Goal: Find specific fact: Find specific fact

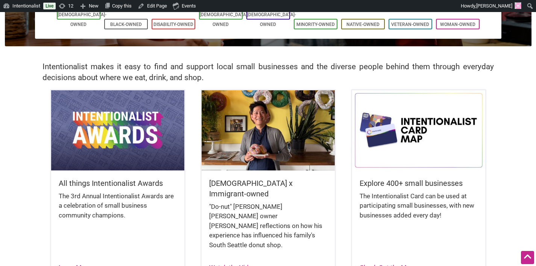
scroll to position [99, 0]
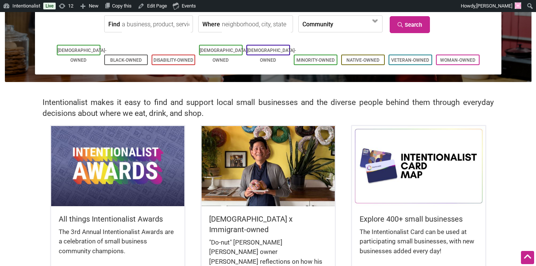
click at [141, 25] on input "Find" at bounding box center [156, 24] width 69 height 17
click at [151, 39] on div "Cafe Selam" at bounding box center [155, 41] width 58 height 14
type input "Cafe Selam"
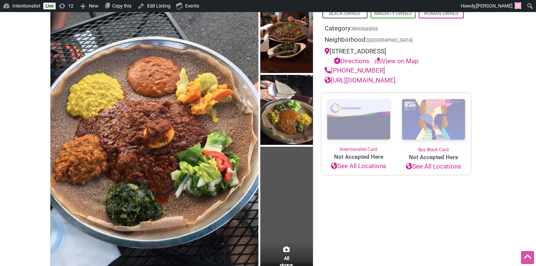
scroll to position [246, 0]
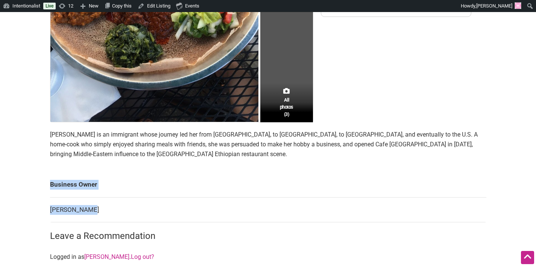
drag, startPoint x: 107, startPoint y: 210, endPoint x: 47, endPoint y: 210, distance: 60.2
click at [47, 210] on div "All photos (3) Black-Owned Minority-Owned Woman-Owned Category: Restaurants Nei…" at bounding box center [269, 114] width 452 height 540
click at [95, 205] on td "Abebu Wondem" at bounding box center [268, 209] width 436 height 25
drag, startPoint x: 99, startPoint y: 210, endPoint x: 50, endPoint y: 210, distance: 49.7
click at [50, 210] on td "Abebu Wondem" at bounding box center [268, 209] width 436 height 25
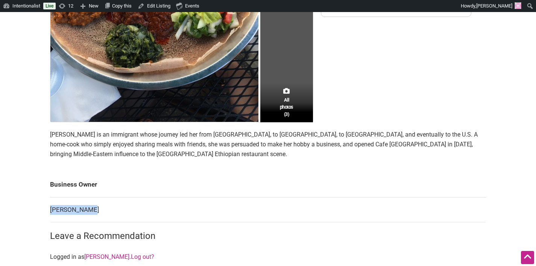
copy td "Abebu Wondem"
